Goal: Information Seeking & Learning: Understand process/instructions

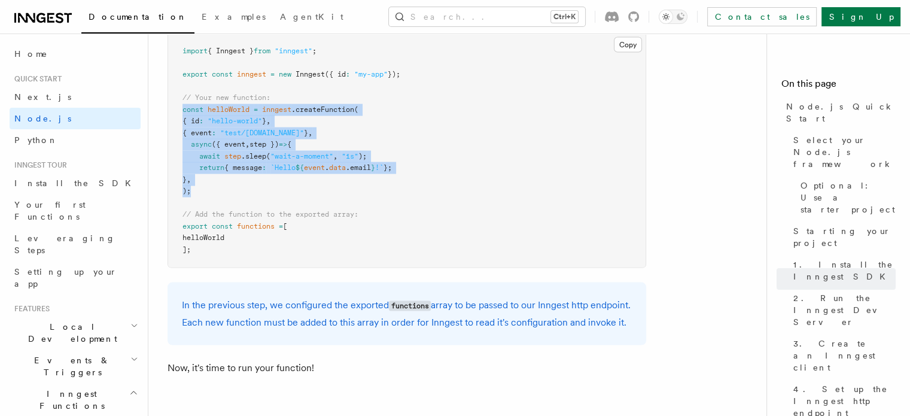
click at [53, 17] on icon at bounding box center [42, 18] width 57 height 14
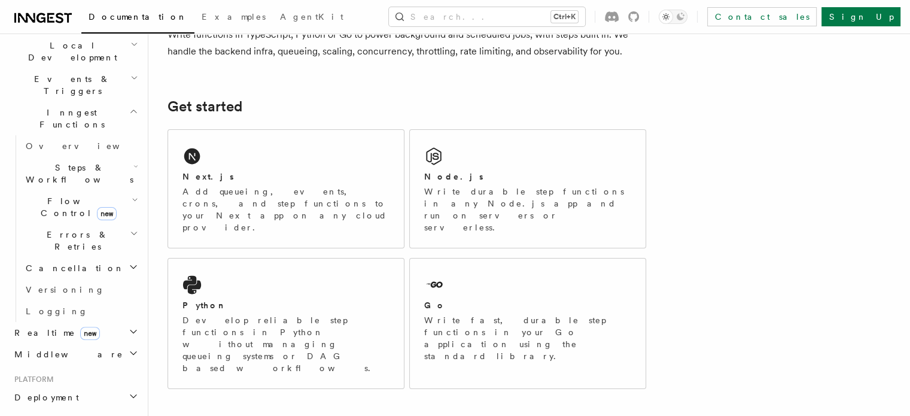
scroll to position [359, 0]
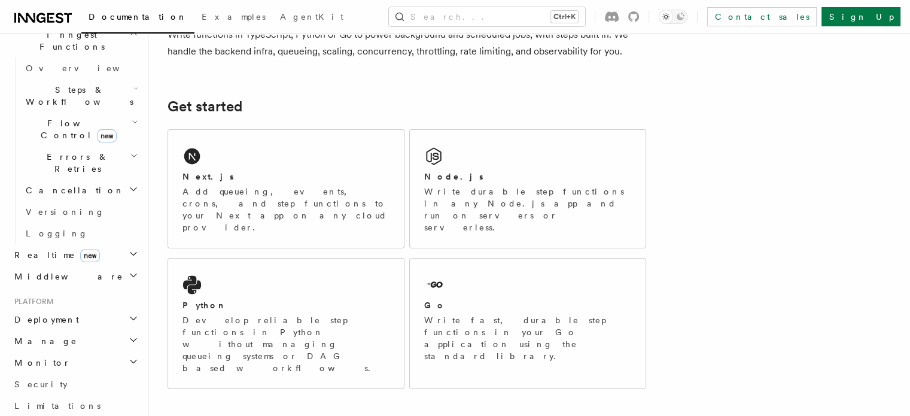
click at [55, 314] on span "Deployment" at bounding box center [44, 320] width 69 height 12
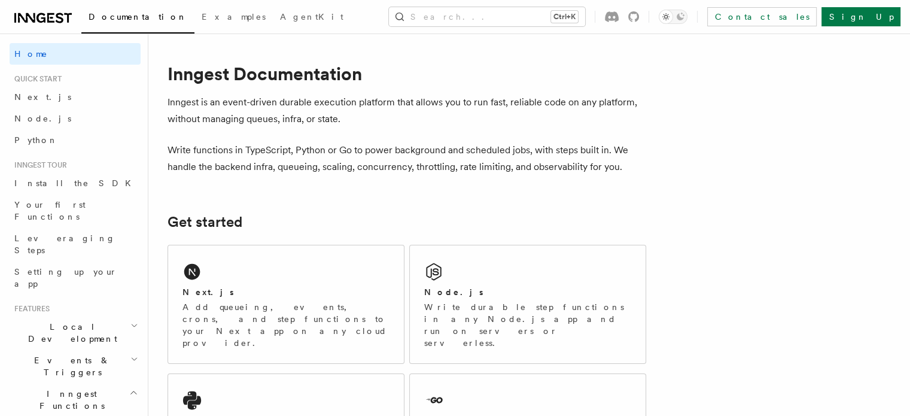
scroll to position [0, 0]
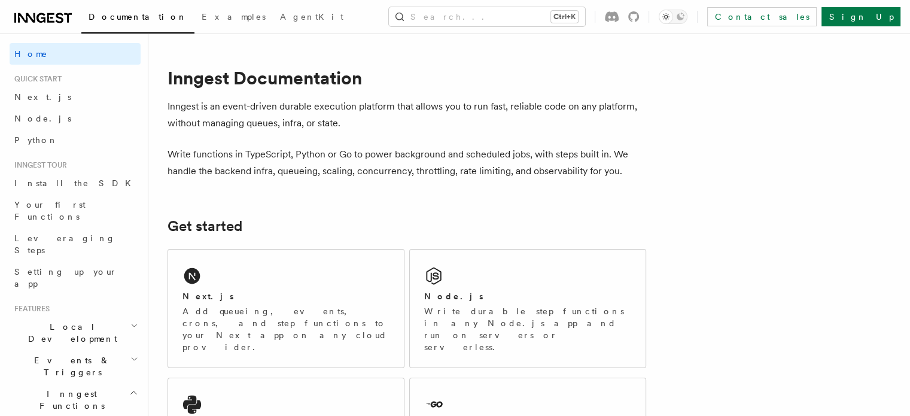
click at [33, 82] on span "Quick start" at bounding box center [36, 79] width 52 height 10
click at [34, 64] on link "Home" at bounding box center [75, 54] width 131 height 22
click at [34, 58] on span "Home" at bounding box center [31, 54] width 34 height 12
click at [45, 16] on icon at bounding box center [42, 18] width 57 height 14
click at [42, 114] on span "Node.js" at bounding box center [42, 119] width 57 height 10
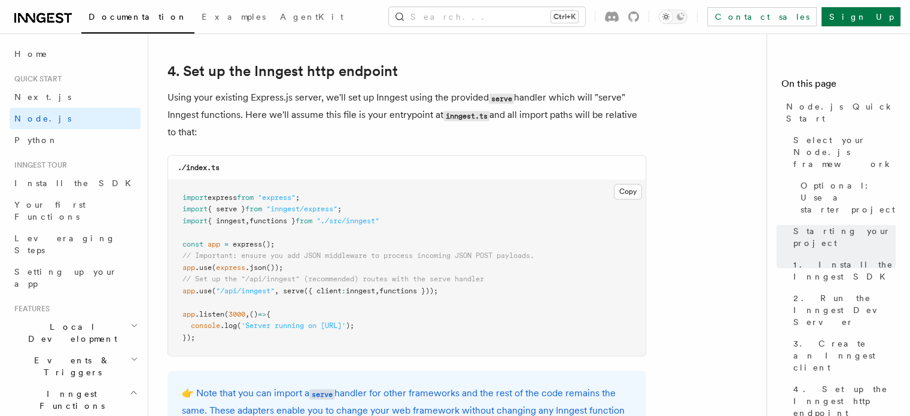
scroll to position [1855, 0]
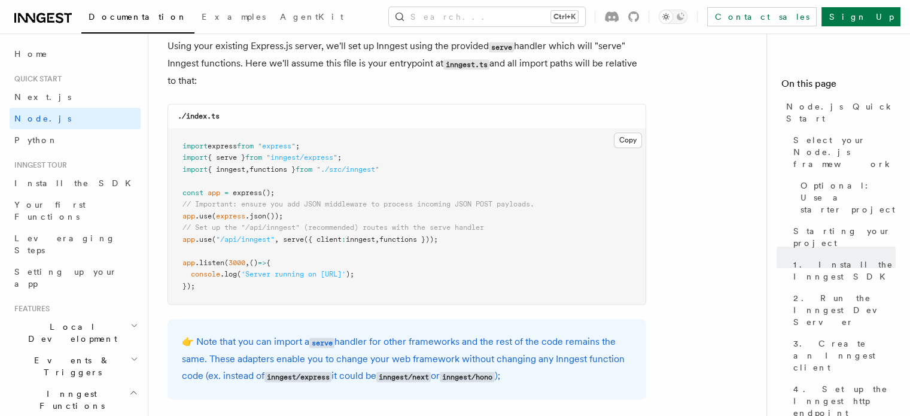
drag, startPoint x: 464, startPoint y: 265, endPoint x: 165, endPoint y: 261, distance: 299.3
copy span "app .use ( "/api/inngest" , serve ({ client : inngest , functions }));"
drag, startPoint x: 405, startPoint y: 195, endPoint x: 178, endPoint y: 181, distance: 226.7
click at [178, 181] on pre "import express from "express" ; import { serve } from "inngest/express" ; impor…" at bounding box center [407, 217] width 478 height 176
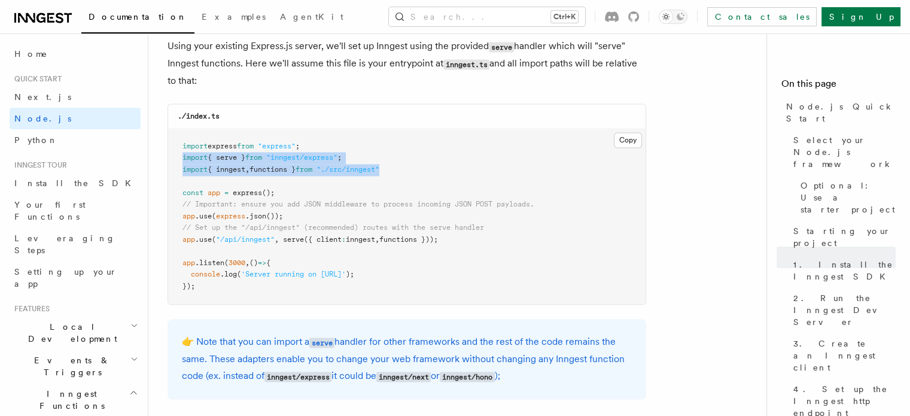
click at [434, 192] on pre "import express from "express" ; import { serve } from "inngest/express" ; impor…" at bounding box center [407, 217] width 478 height 176
